Goal: Contribute content

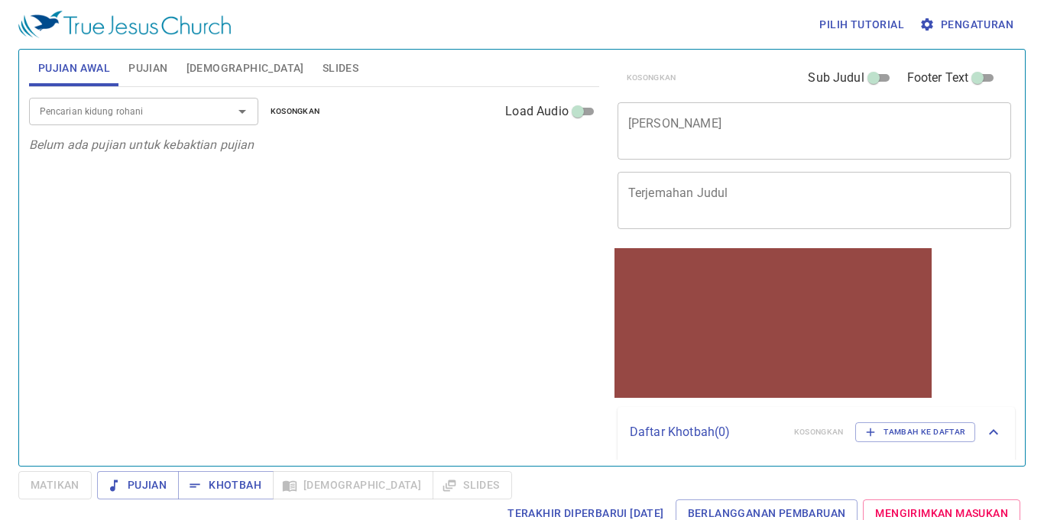
click at [164, 59] on span "Pujian" at bounding box center [147, 68] width 39 height 19
click at [176, 102] on input "Pencarian kidung rohani" at bounding box center [121, 111] width 175 height 18
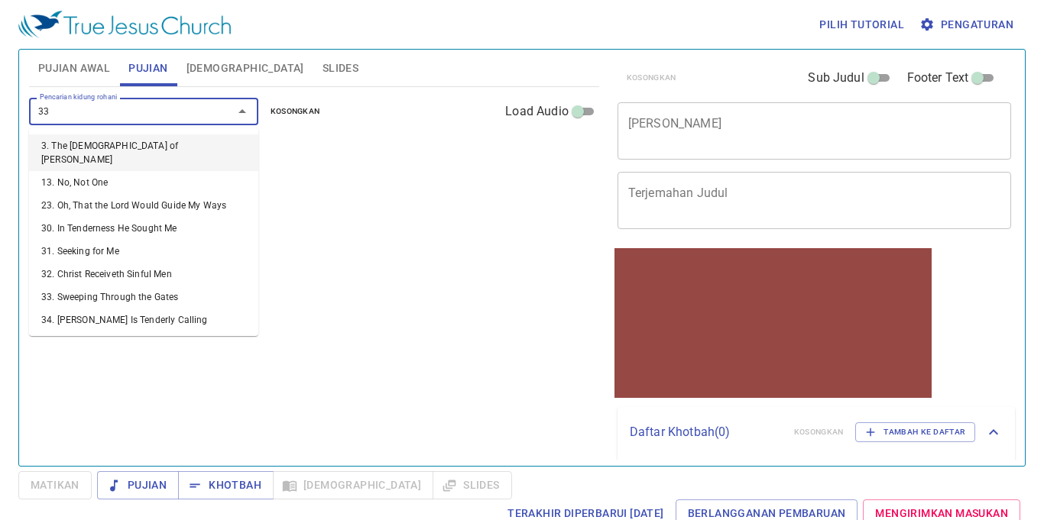
type input "333"
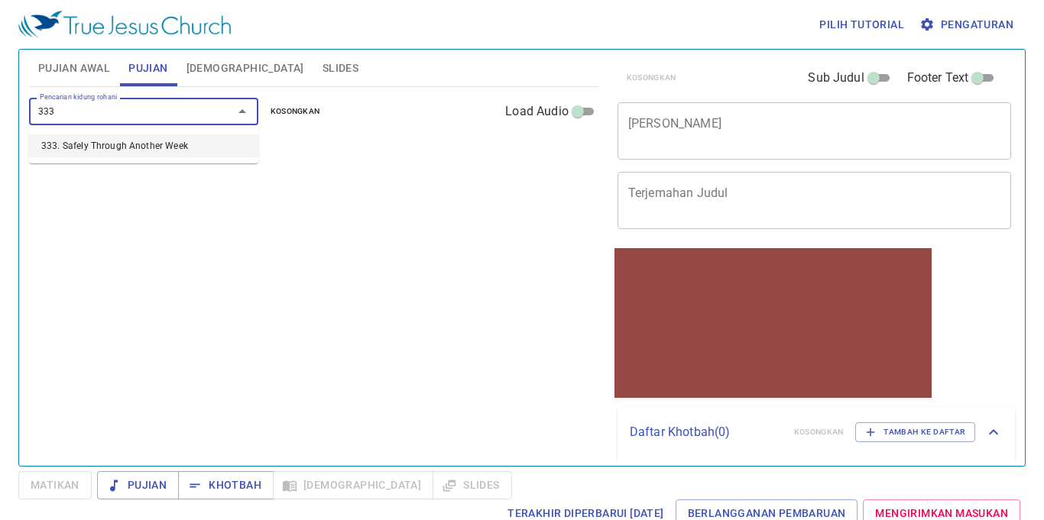
click at [164, 144] on li "333. Safely Through Another Week" at bounding box center [143, 145] width 229 height 23
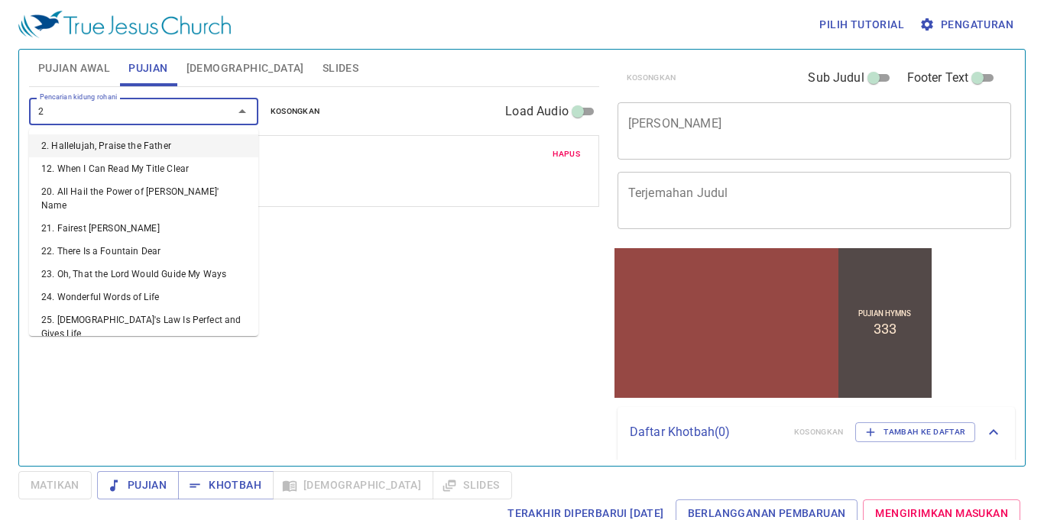
type input "25"
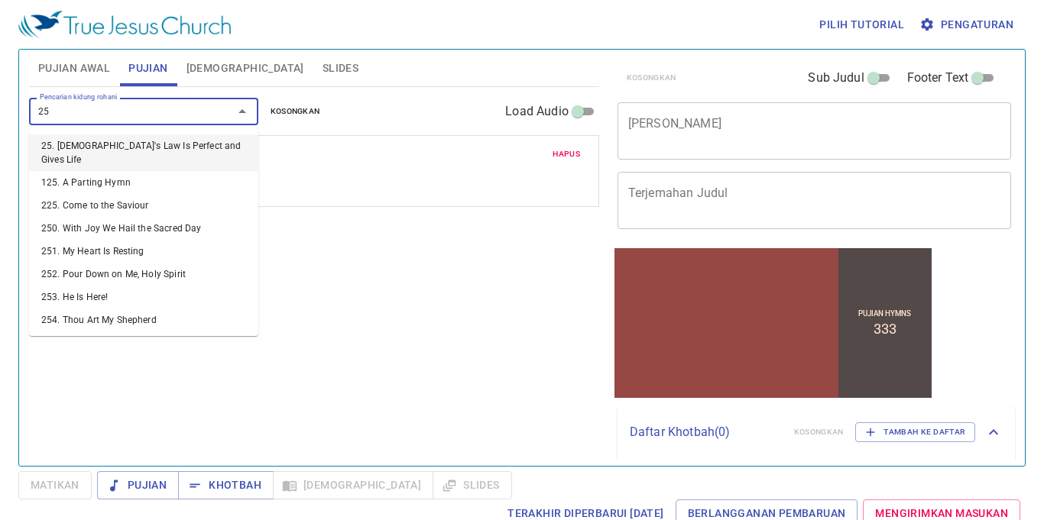
click at [157, 142] on li "25. [DEMOGRAPHIC_DATA]'s Law Is Perfect and Gives Life" at bounding box center [143, 152] width 229 height 37
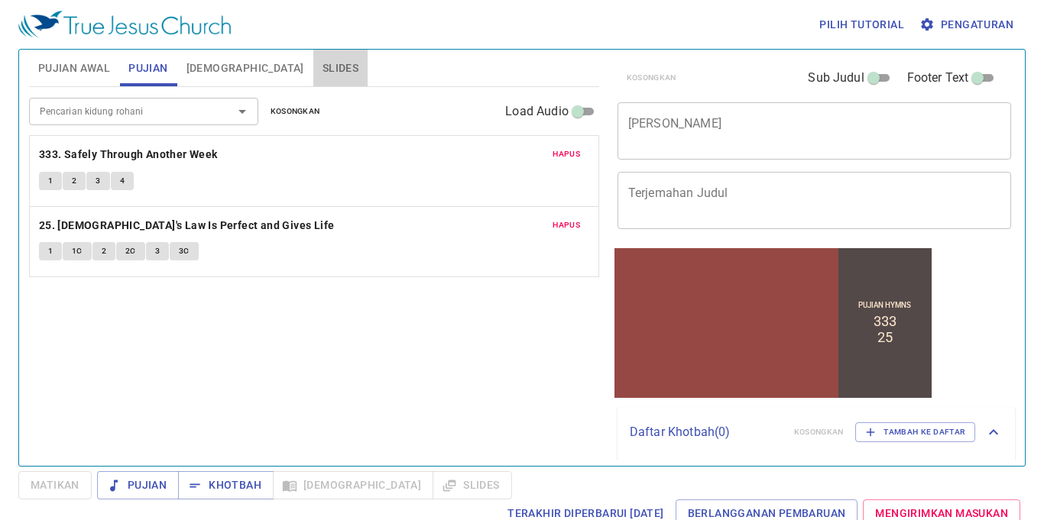
click at [322, 63] on span "Slides" at bounding box center [340, 68] width 36 height 19
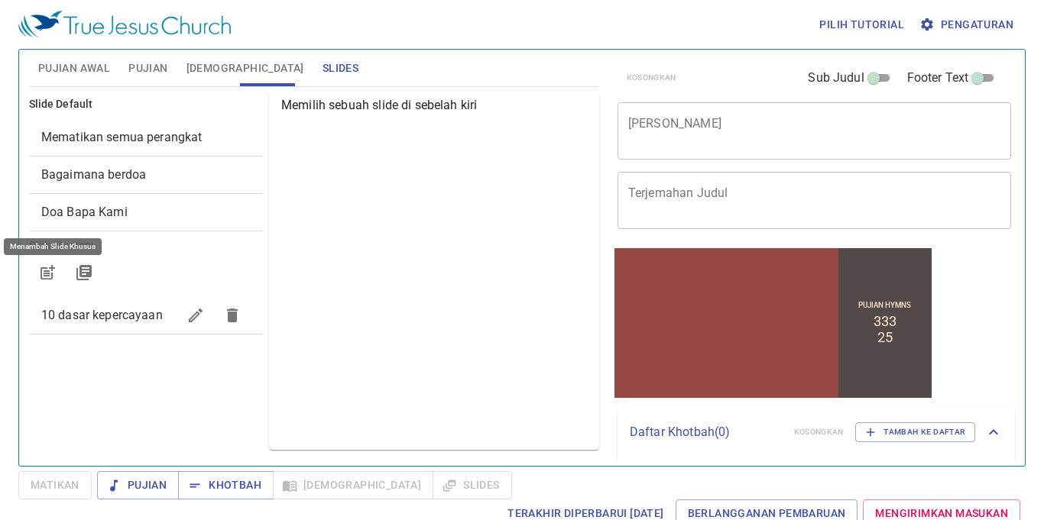
click at [53, 266] on icon "button" at bounding box center [47, 273] width 18 height 18
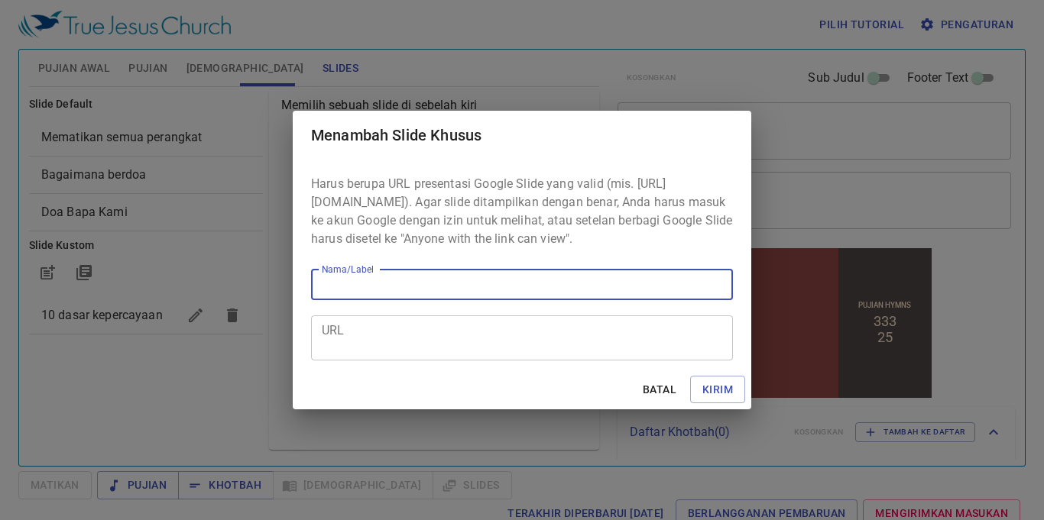
click at [428, 352] on textarea "URL" at bounding box center [522, 337] width 400 height 29
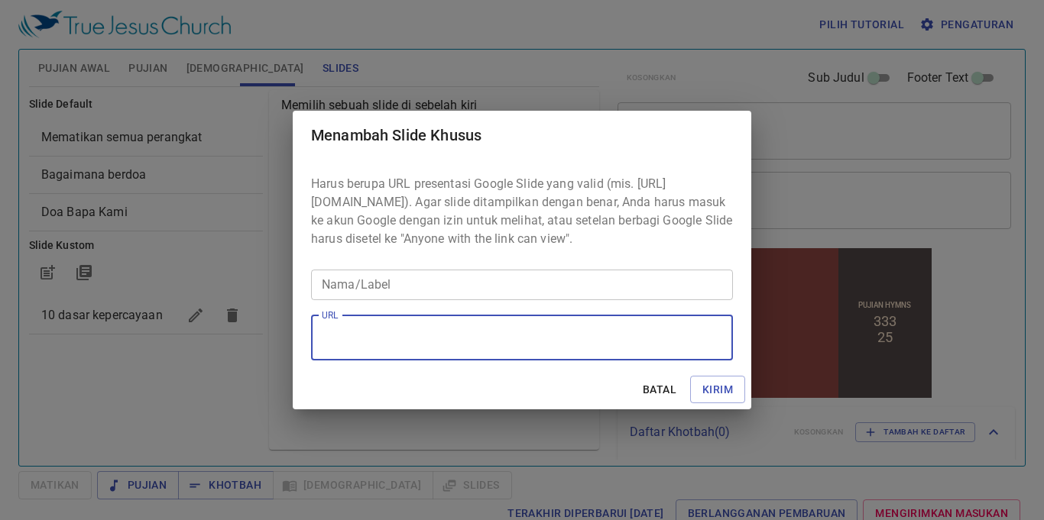
paste textarea "[URL][DOMAIN_NAME]"
type textarea "[URL][DOMAIN_NAME]"
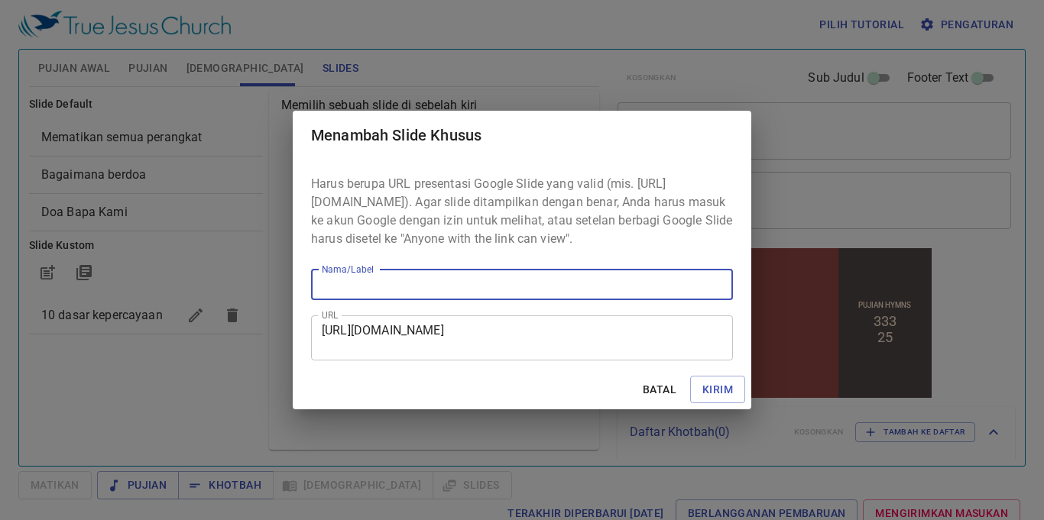
click at [455, 300] on input "Nama/Label" at bounding box center [522, 285] width 422 height 31
paste input "[URL][DOMAIN_NAME]"
type input "[URL][DOMAIN_NAME]"
drag, startPoint x: 729, startPoint y: 287, endPoint x: 185, endPoint y: 299, distance: 544.1
click at [185, 299] on div "Menambah Slide Khusus Harus berupa URL presentasi Google Slide yang valid (mis.…" at bounding box center [522, 260] width 1044 height 520
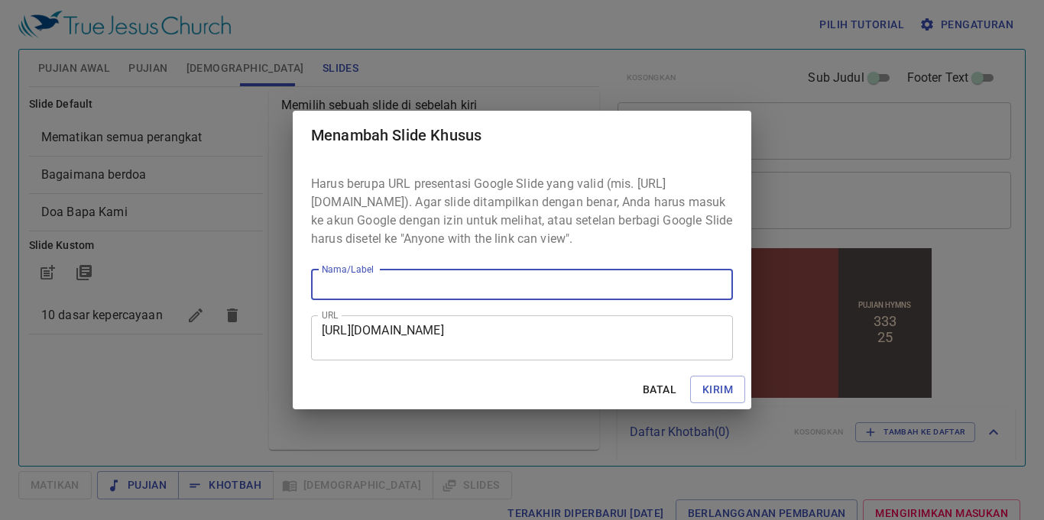
paste input "5 Prinsip [DEMOGRAPHIC_DATA] untuk Menghadapi Perubahan Zaman"
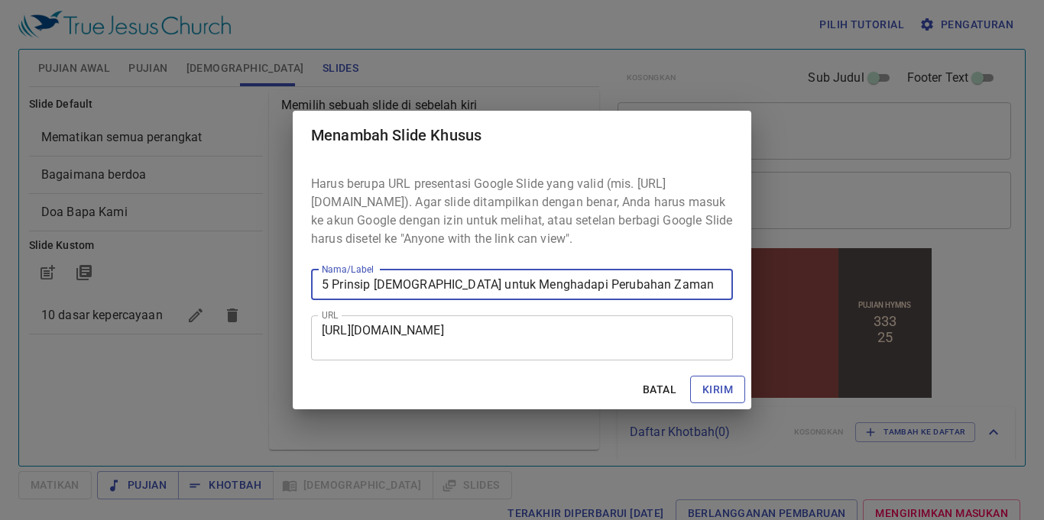
type input "5 Prinsip [DEMOGRAPHIC_DATA] untuk Menghadapi Perubahan Zaman"
click at [720, 400] on span "Kirim" at bounding box center [717, 389] width 31 height 19
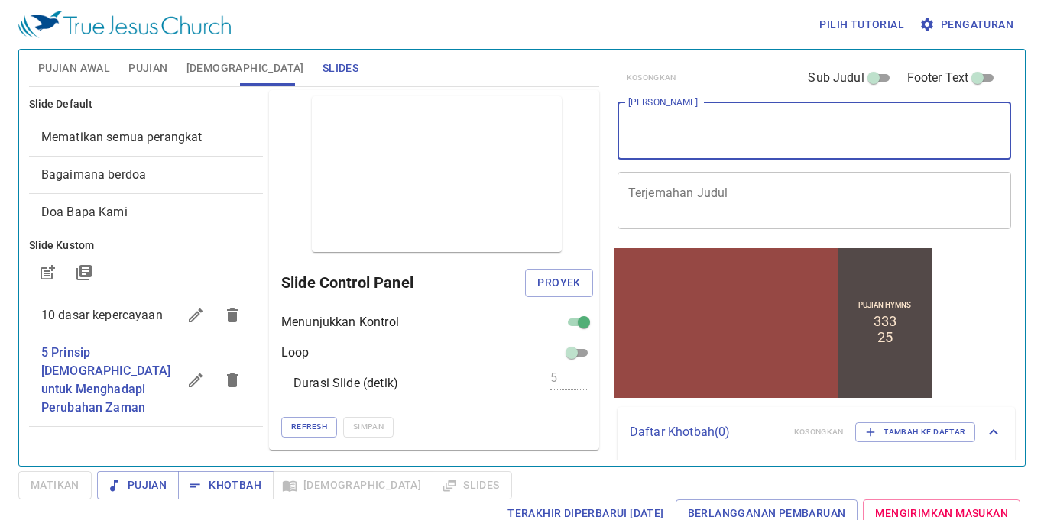
click at [756, 138] on textarea "[PERSON_NAME]" at bounding box center [814, 130] width 373 height 29
paste textarea "5 Prinsip [DEMOGRAPHIC_DATA] untuk Menghadapi Perubahan Zaman"
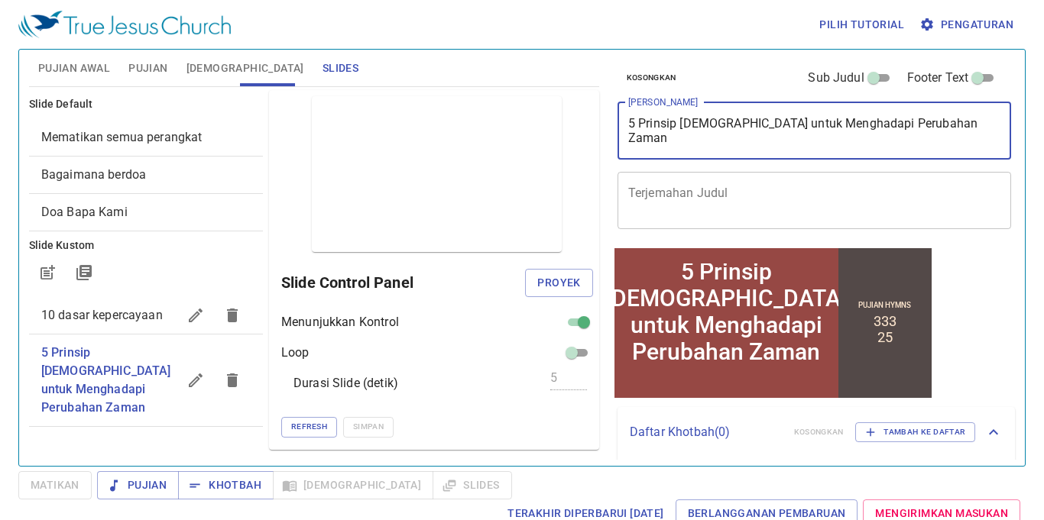
type textarea "5 Prinsip [DEMOGRAPHIC_DATA] untuk Menghadapi Perubahan Zaman"
click at [570, 12] on div "Pilih tutorial Pengaturan" at bounding box center [518, 24] width 1001 height 49
